Goal: Task Accomplishment & Management: Complete application form

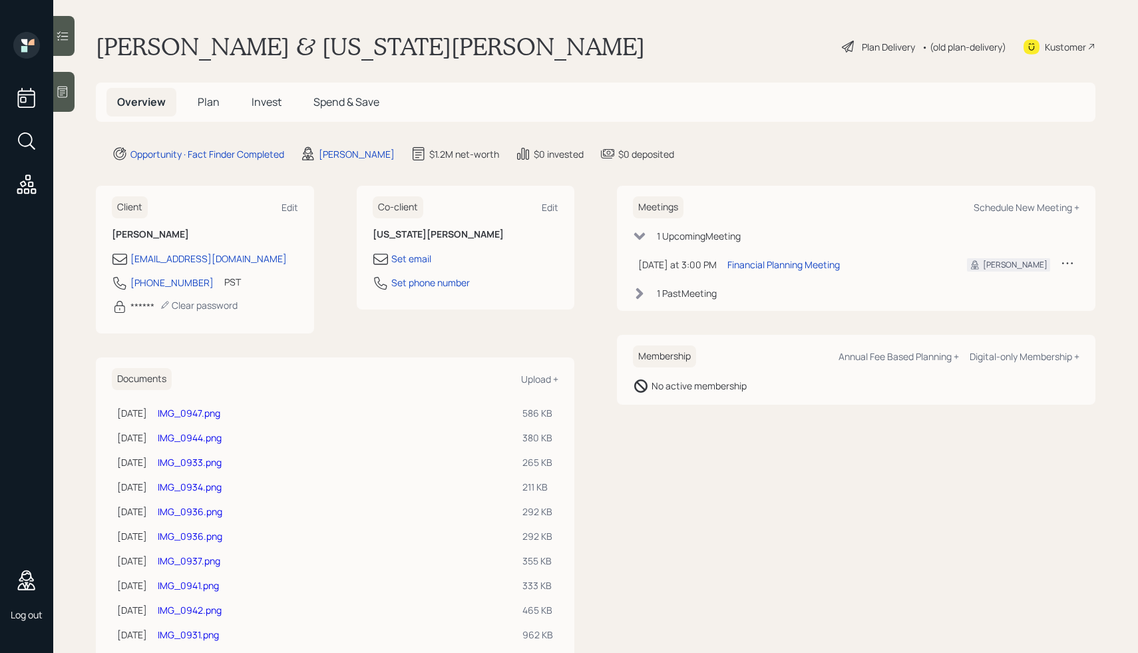
click at [886, 39] on div "Plan Delivery" at bounding box center [878, 47] width 76 height 16
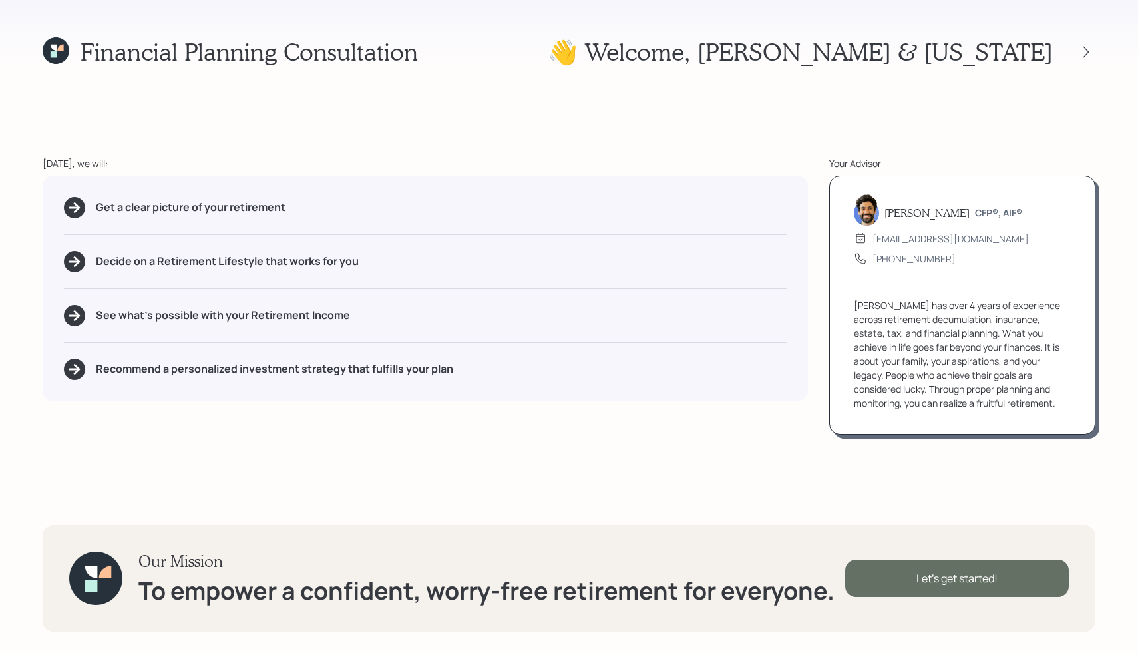
click at [899, 569] on div "Let's get started!" at bounding box center [957, 578] width 224 height 37
